Goal: Use online tool/utility: Utilize a website feature to perform a specific function

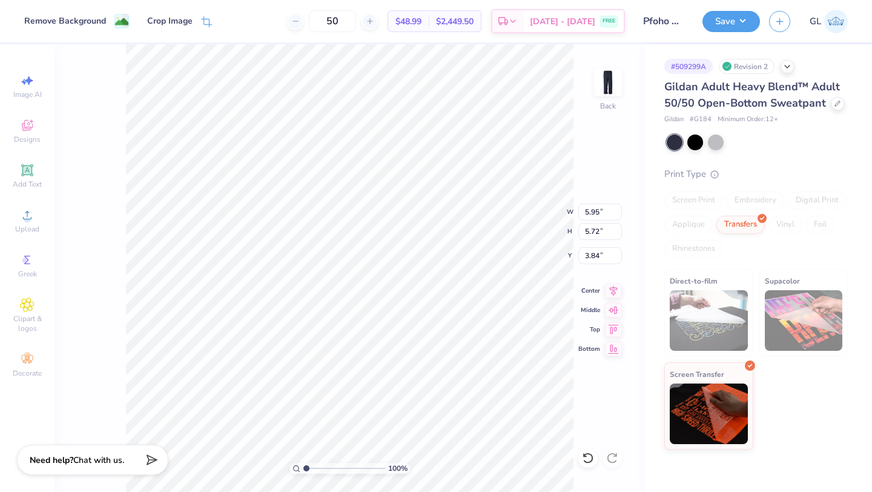
type input "4.77"
type input "4.59"
type input "4.95"
type input "4.31"
type input "4.14"
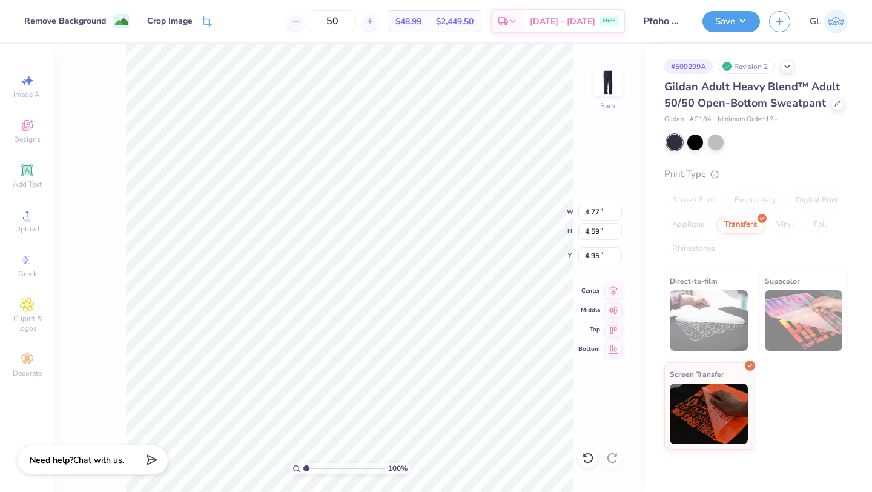
type input "5.40"
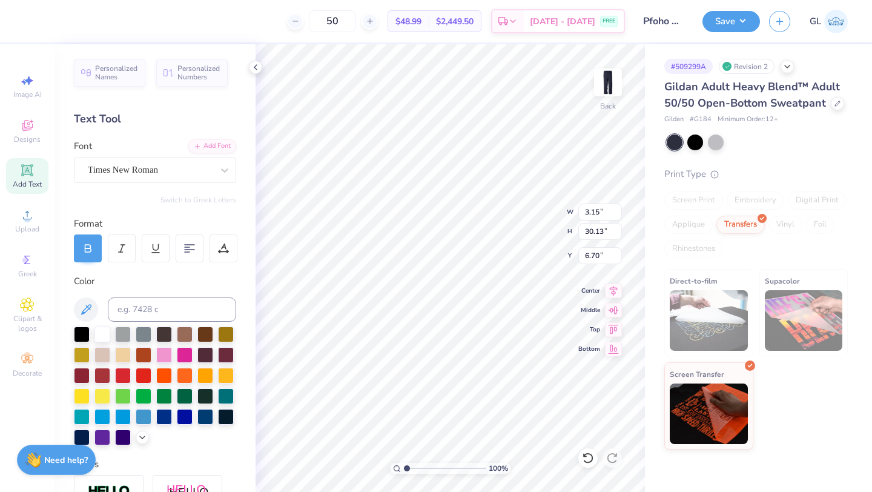
type input "2.69"
type input "25.72"
type input "11.11"
type input "11.03"
type input "11.06"
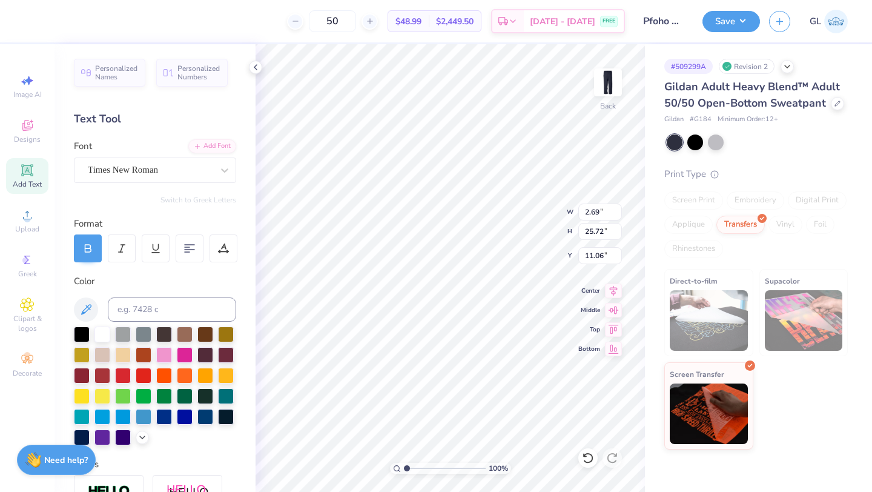
type input "11.36"
click at [722, 24] on button "Save" at bounding box center [731, 19] width 58 height 21
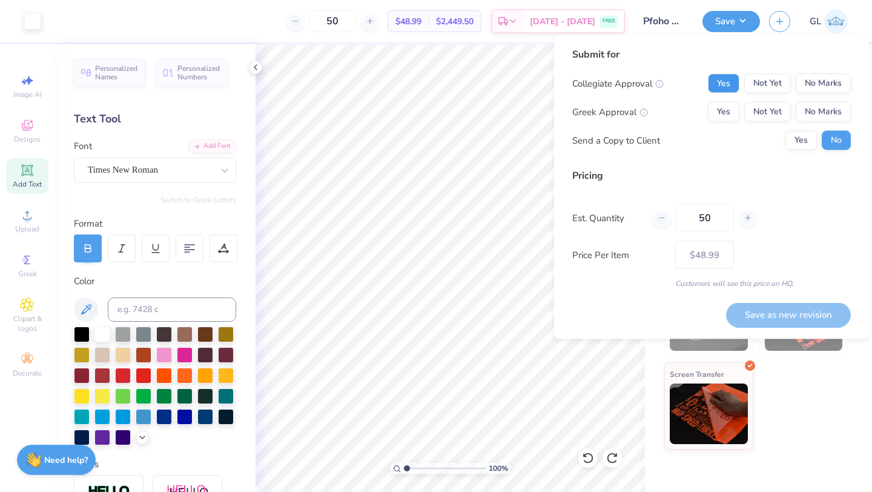
click at [725, 84] on button "Yes" at bounding box center [723, 83] width 31 height 19
click at [730, 85] on button "Yes" at bounding box center [723, 83] width 31 height 19
click at [824, 85] on button "No Marks" at bounding box center [823, 83] width 55 height 19
click at [821, 115] on button "No Marks" at bounding box center [823, 111] width 55 height 19
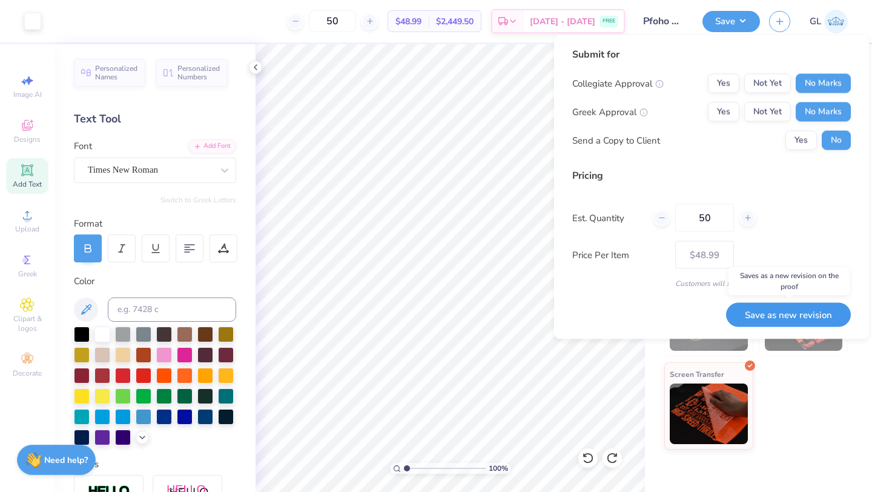
click at [799, 319] on button "Save as new revision" at bounding box center [788, 314] width 125 height 25
type input "$48.99"
